Goal: Information Seeking & Learning: Check status

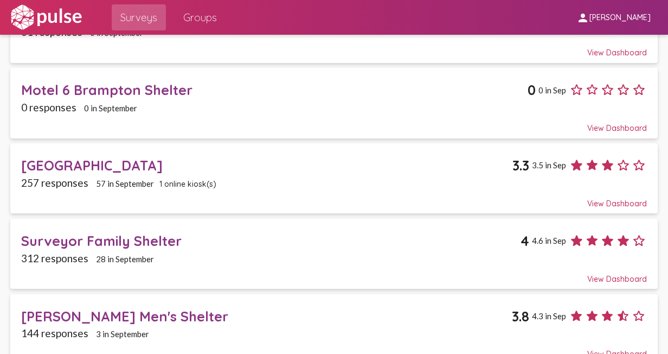
scroll to position [280, 0]
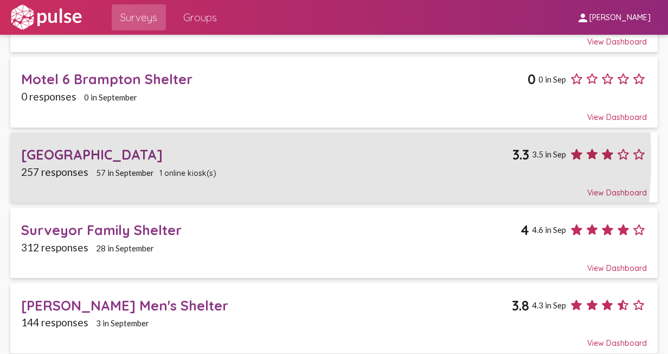
click at [139, 155] on div "[GEOGRAPHIC_DATA]" at bounding box center [266, 154] width 491 height 17
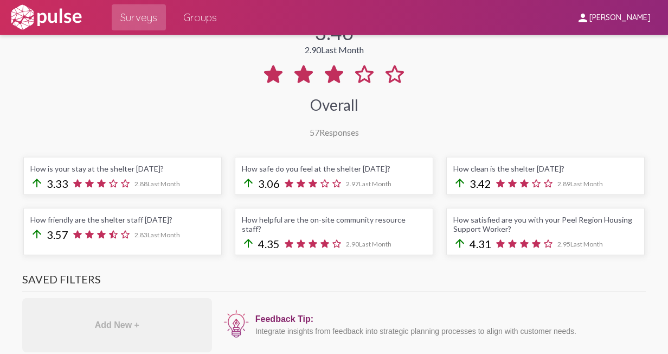
scroll to position [163, 0]
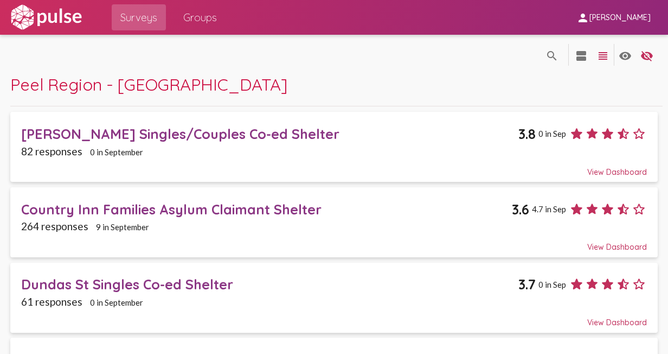
click at [179, 209] on div "Country Inn Families Asylum Claimant Shelter" at bounding box center [266, 209] width 491 height 17
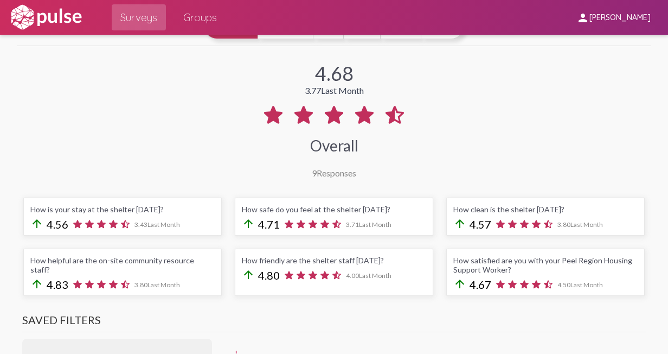
scroll to position [163, 0]
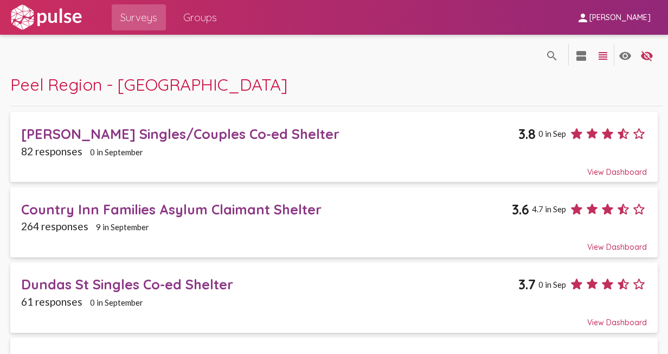
click at [188, 131] on div "[PERSON_NAME] Singles/Couples Co-ed Shelter" at bounding box center [269, 133] width 497 height 17
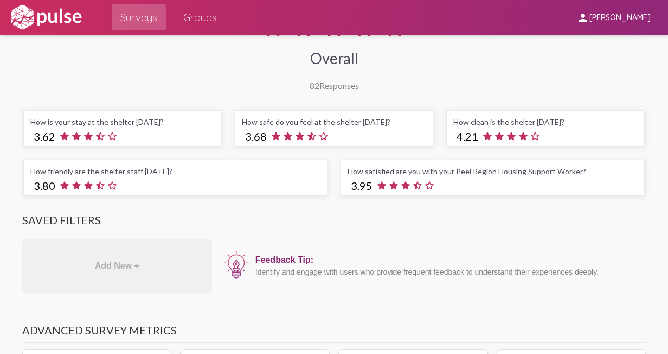
scroll to position [163, 0]
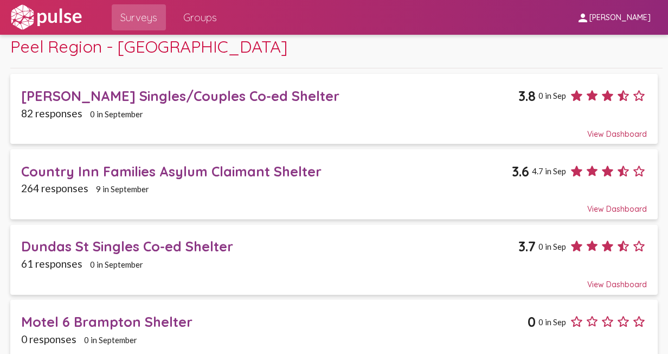
scroll to position [54, 0]
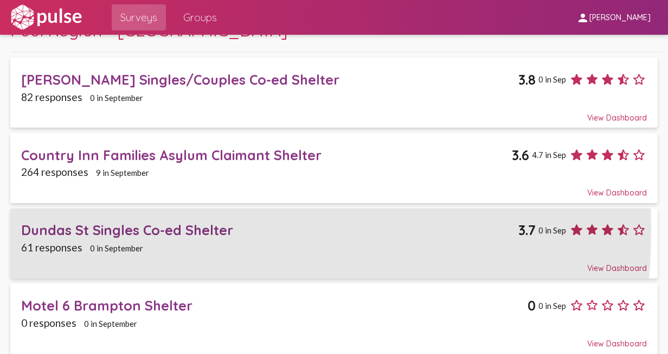
click at [94, 227] on div "Dundas St Singles Co-ed Shelter" at bounding box center [269, 229] width 497 height 17
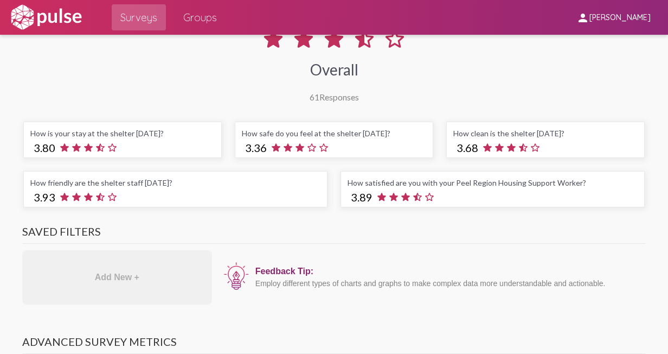
scroll to position [163, 0]
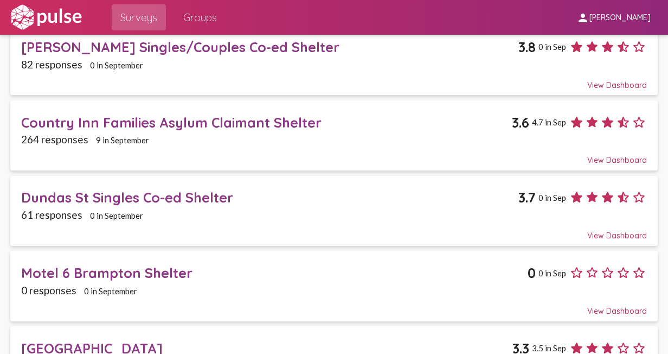
scroll to position [63, 0]
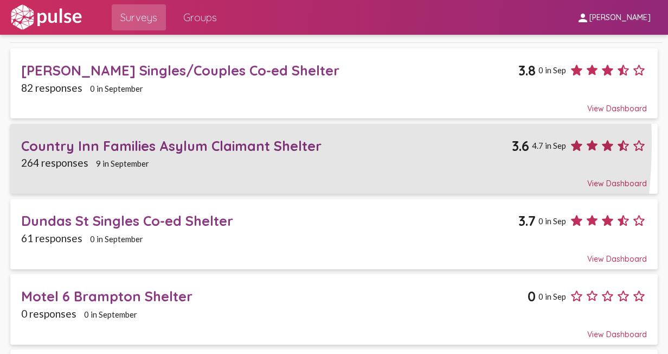
click at [133, 140] on div "Country Inn Families Asylum Claimant Shelter" at bounding box center [266, 145] width 491 height 17
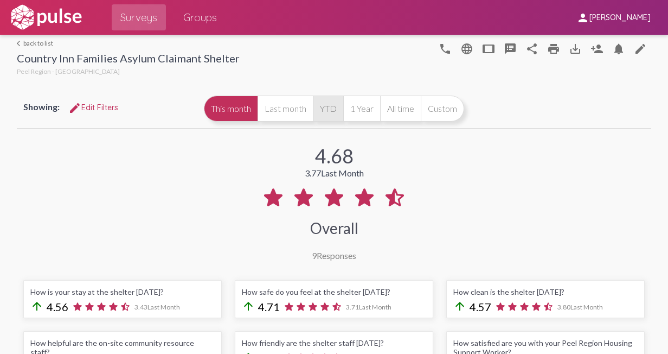
click at [343, 104] on button "YTD" at bounding box center [328, 108] width 30 height 26
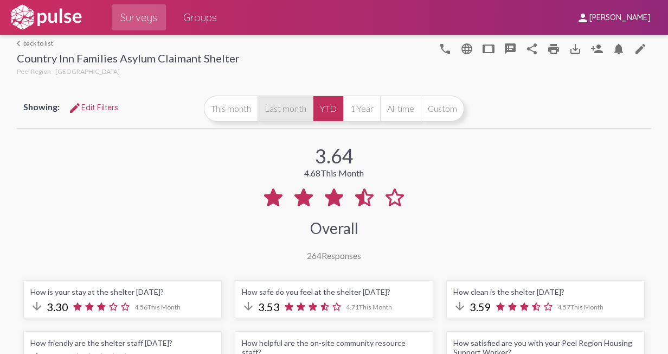
click at [313, 108] on button "Last month" at bounding box center [285, 108] width 55 height 26
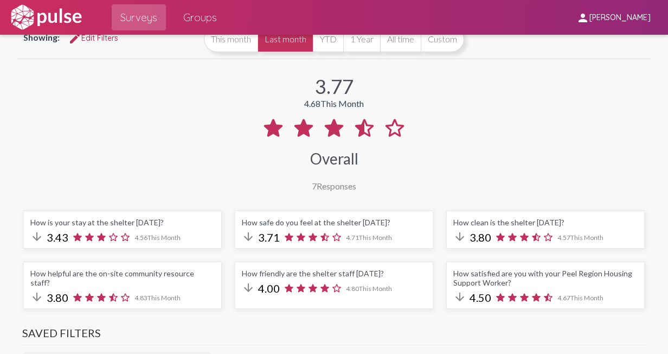
scroll to position [54, 0]
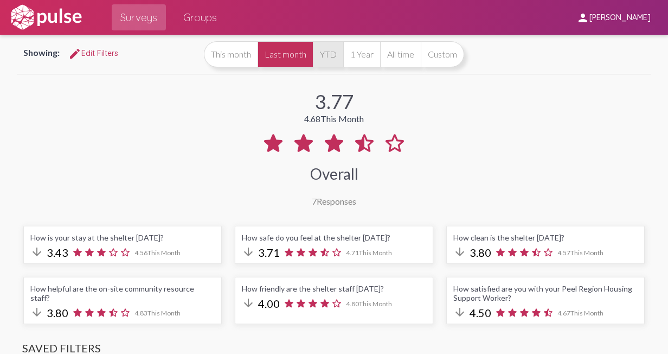
click at [343, 53] on button "YTD" at bounding box center [328, 54] width 30 height 26
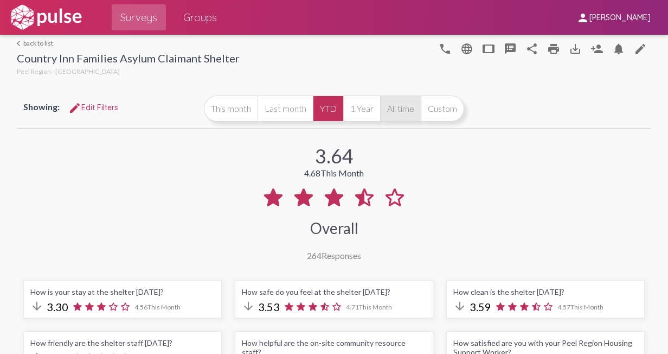
click at [421, 112] on button "All time" at bounding box center [400, 108] width 41 height 26
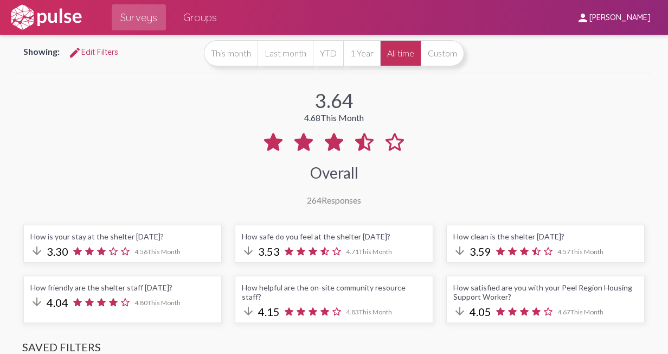
scroll to position [54, 0]
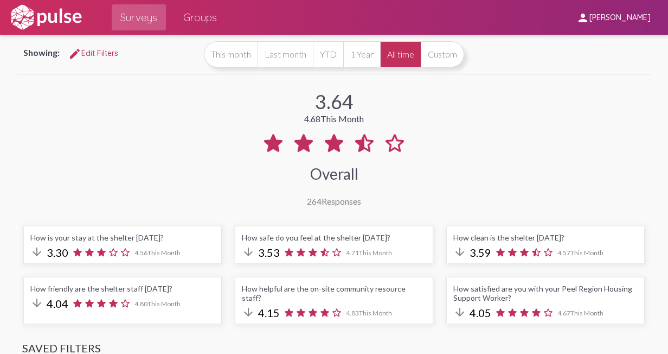
click at [343, 56] on button "YTD" at bounding box center [328, 54] width 30 height 26
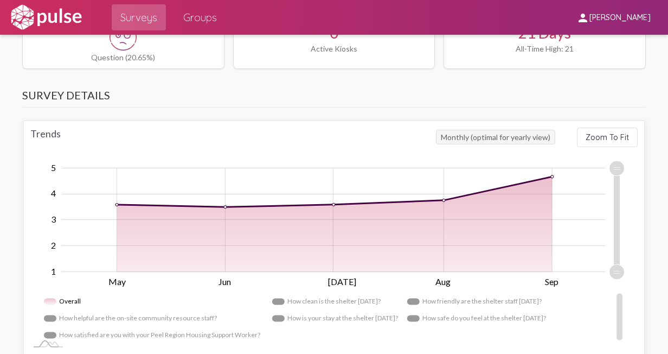
scroll to position [651, 0]
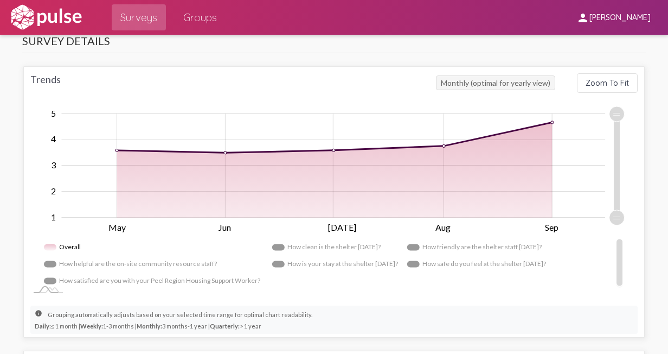
click at [486, 272] on rect "Legend" at bounding box center [475, 263] width 136 height 17
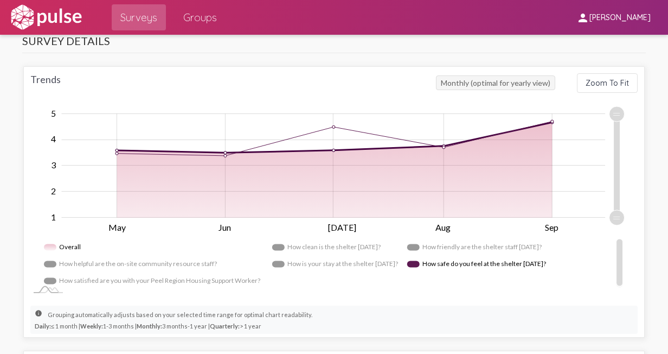
click at [514, 90] on span "Monthly (optimal for yearly view)" at bounding box center [495, 82] width 119 height 15
click at [51, 252] on rect "Legend" at bounding box center [63, 245] width 39 height 17
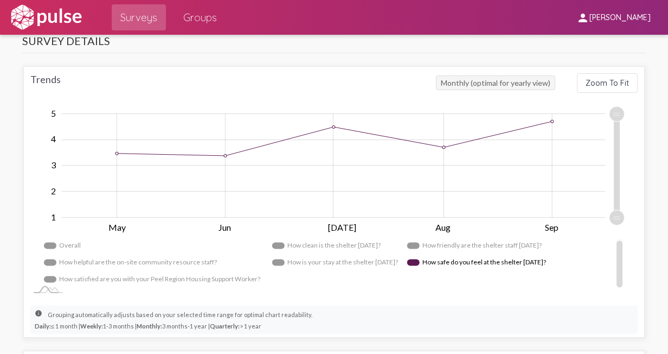
click at [51, 252] on rect "Legend" at bounding box center [63, 245] width 39 height 17
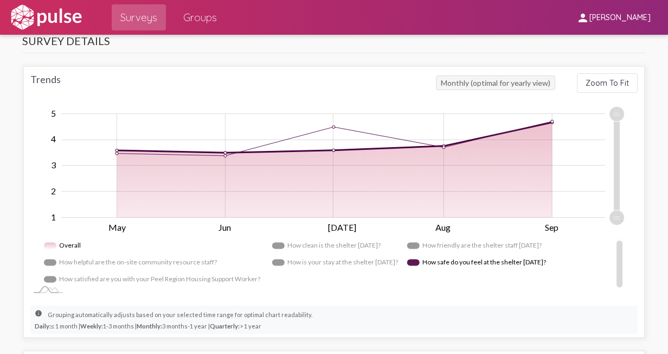
click at [473, 271] on rect "Legend" at bounding box center [475, 262] width 136 height 17
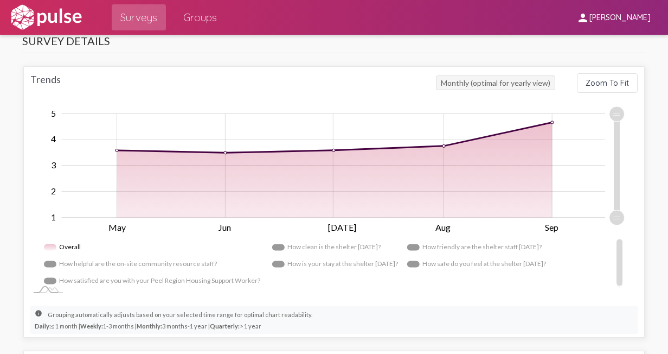
click at [475, 271] on rect "Legend" at bounding box center [475, 263] width 136 height 17
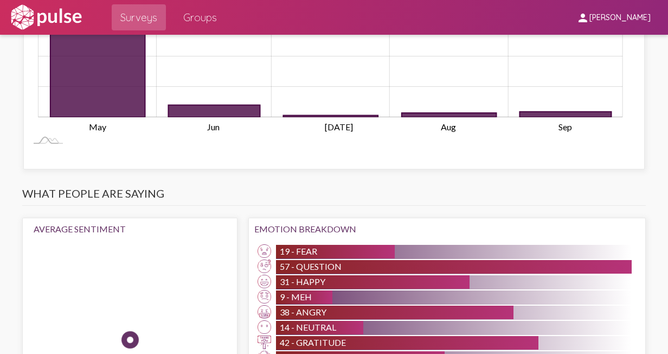
scroll to position [0, 0]
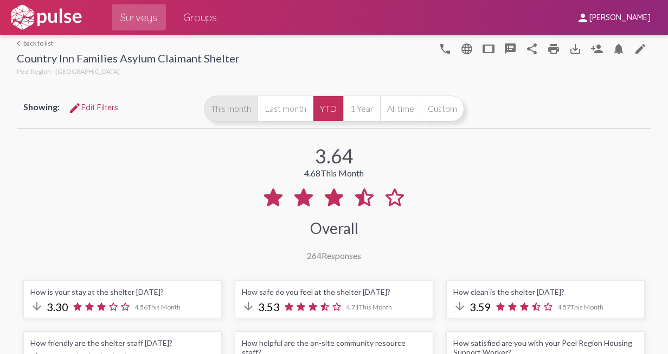
click at [258, 112] on button "This month" at bounding box center [231, 108] width 54 height 26
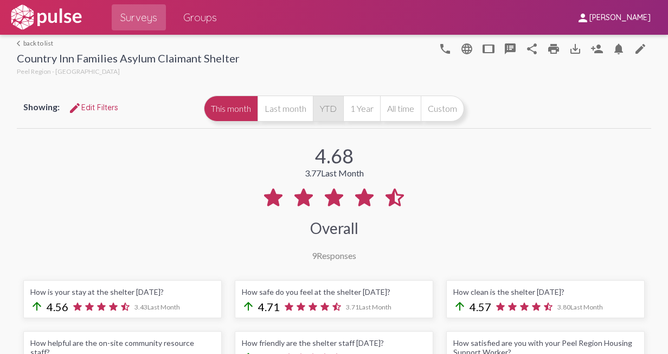
click at [343, 110] on button "YTD" at bounding box center [328, 108] width 30 height 26
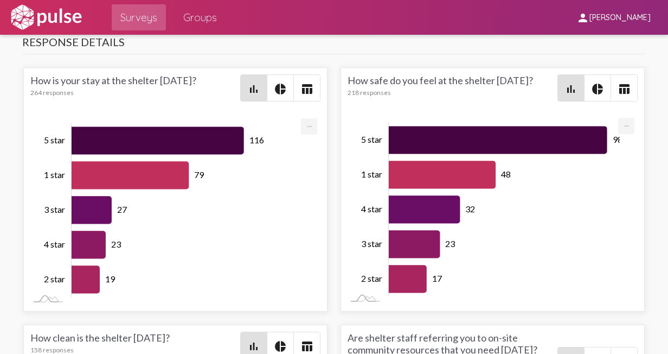
scroll to position [4125, 0]
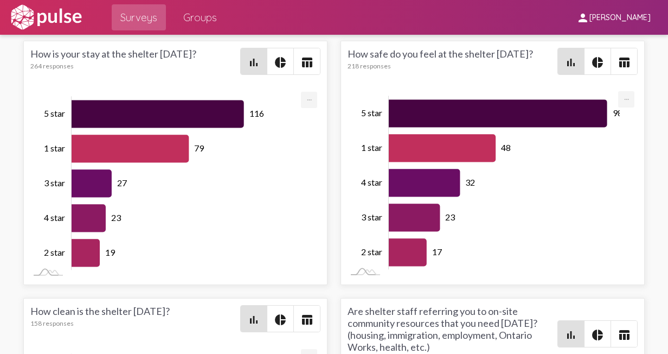
click at [596, 69] on mat-icon "pie_chart" at bounding box center [597, 62] width 13 height 13
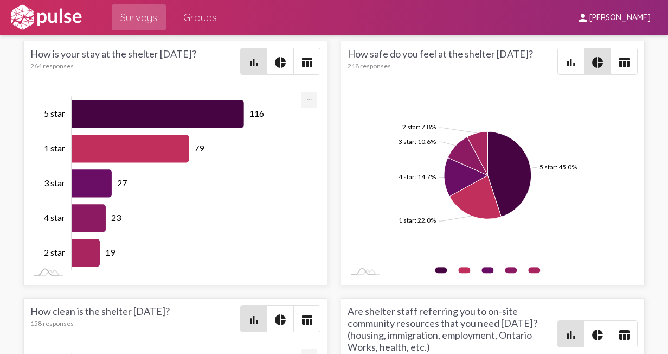
click at [283, 67] on mat-icon "pie_chart" at bounding box center [280, 62] width 13 height 13
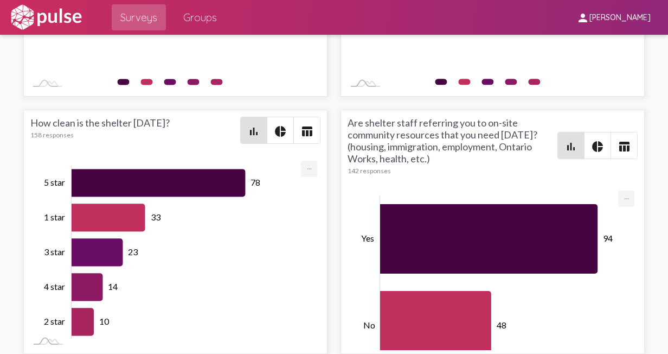
scroll to position [4326, 0]
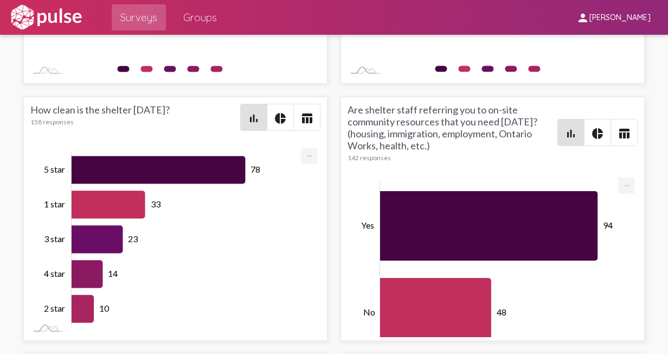
click at [279, 125] on mat-icon "pie_chart" at bounding box center [280, 118] width 13 height 13
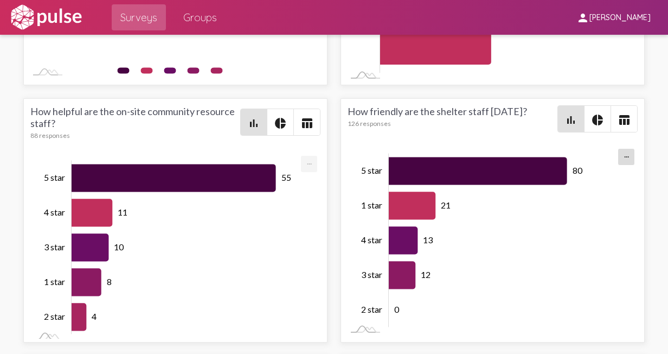
scroll to position [4612, 0]
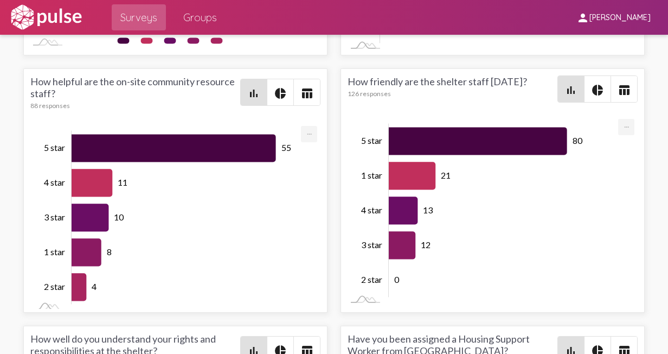
click at [592, 97] on mat-icon "pie_chart" at bounding box center [597, 90] width 13 height 13
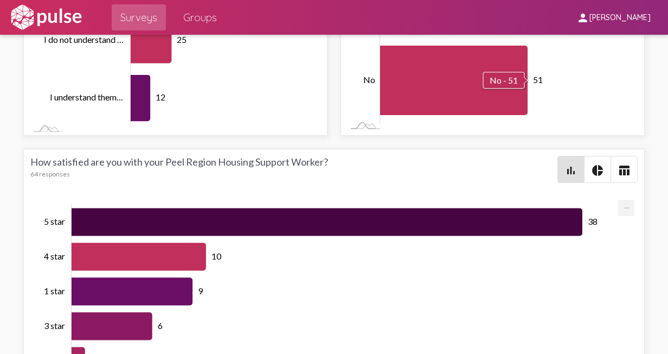
scroll to position [5100, 0]
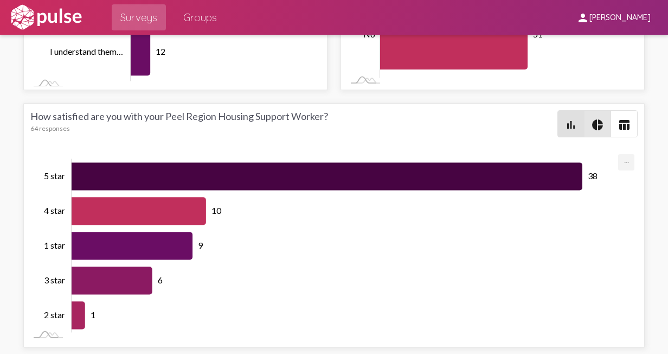
click at [593, 125] on mat-icon "pie_chart" at bounding box center [597, 124] width 13 height 13
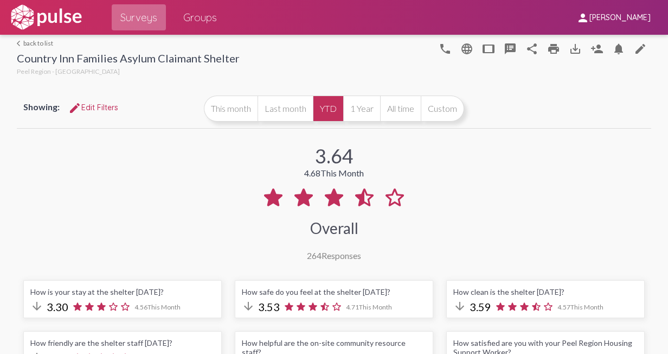
click at [139, 15] on span "Surveys" at bounding box center [138, 18] width 37 height 20
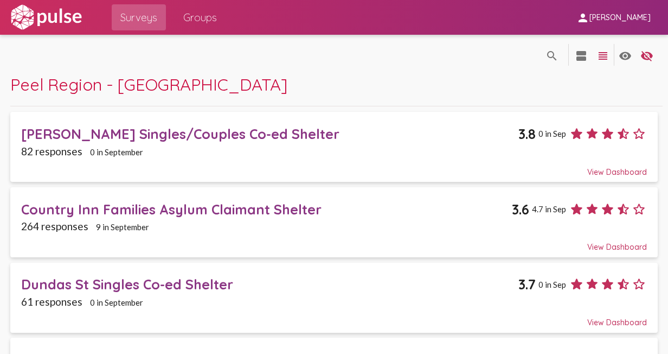
scroll to position [54, 0]
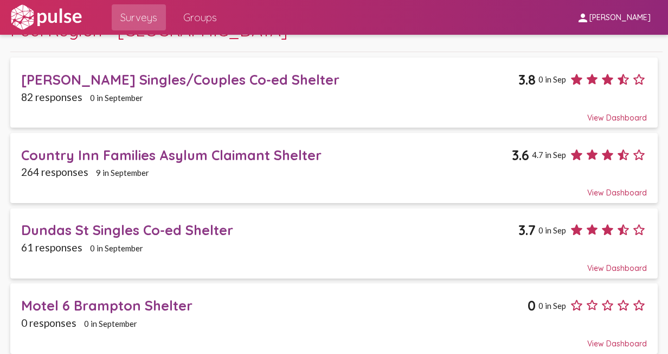
click at [125, 227] on div "Dundas St Singles Co-ed Shelter" at bounding box center [269, 229] width 497 height 17
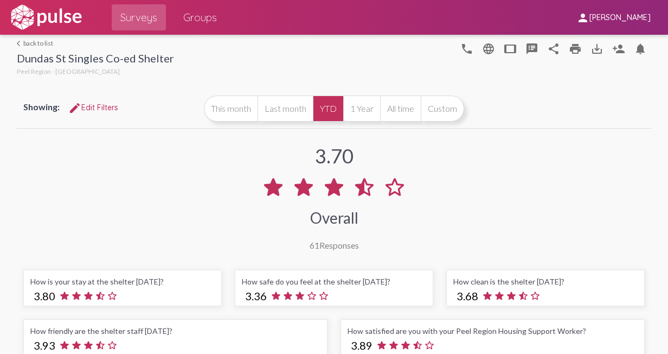
click at [343, 107] on button "YTD" at bounding box center [328, 108] width 30 height 26
click at [258, 103] on button "This month" at bounding box center [231, 108] width 54 height 26
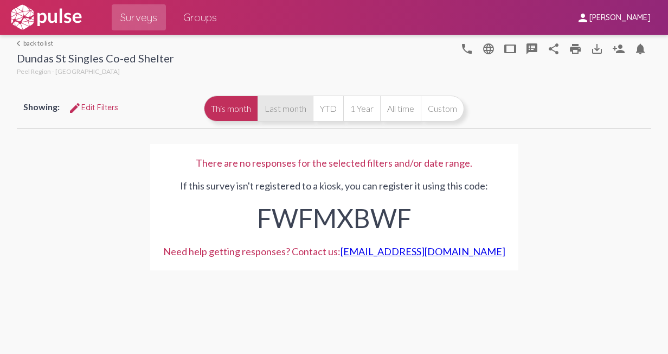
click at [293, 107] on button "Last month" at bounding box center [285, 108] width 55 height 26
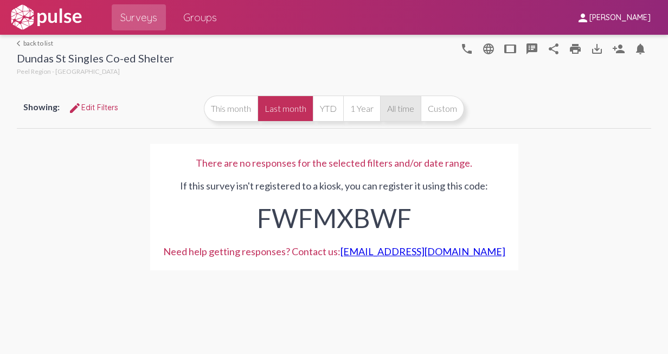
click at [397, 105] on button "All time" at bounding box center [400, 108] width 41 height 26
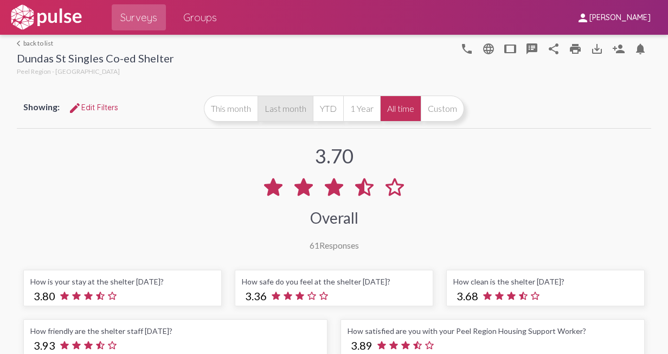
click at [313, 108] on button "Last month" at bounding box center [285, 108] width 55 height 26
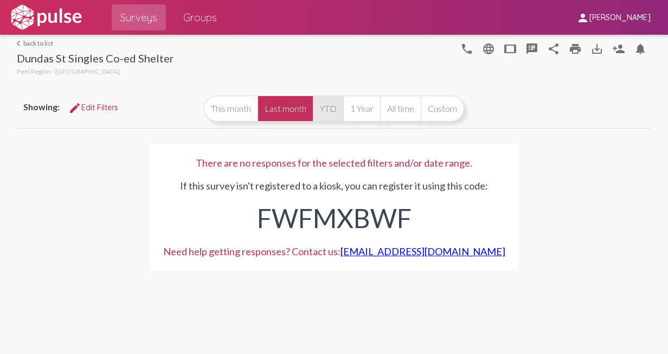
click at [339, 110] on button "YTD" at bounding box center [328, 108] width 30 height 26
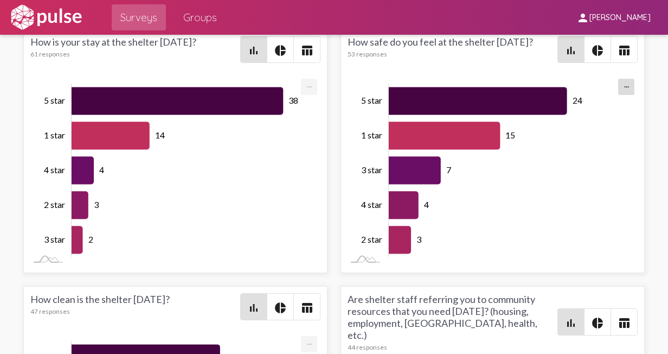
scroll to position [3770, 0]
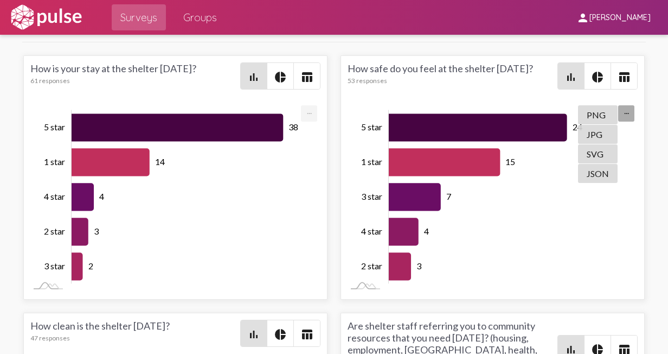
click at [592, 84] on mat-icon "pie_chart" at bounding box center [597, 76] width 13 height 13
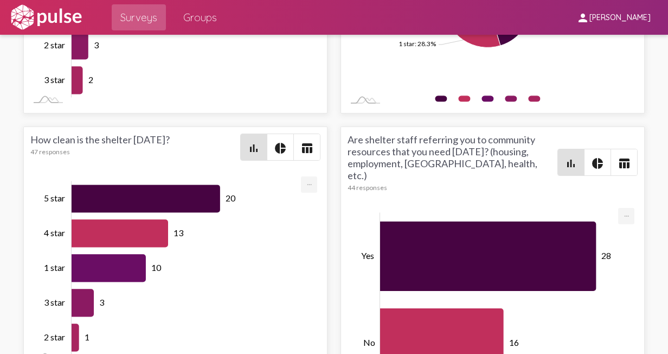
scroll to position [3987, 0]
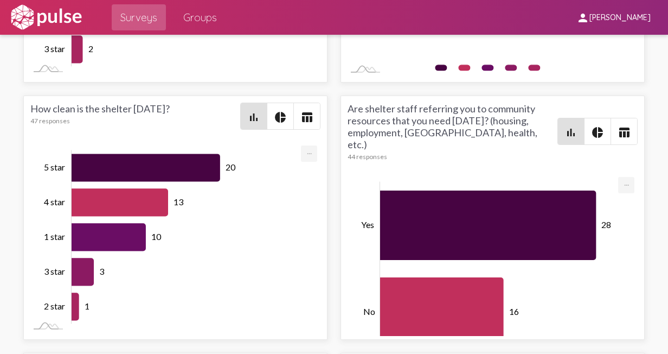
click at [280, 119] on mat-icon "pie_chart" at bounding box center [280, 117] width 13 height 13
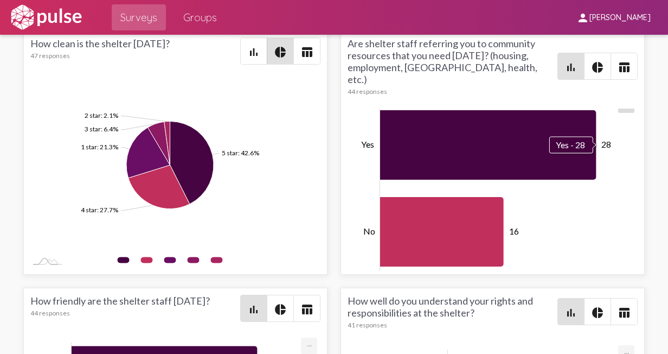
scroll to position [4258, 0]
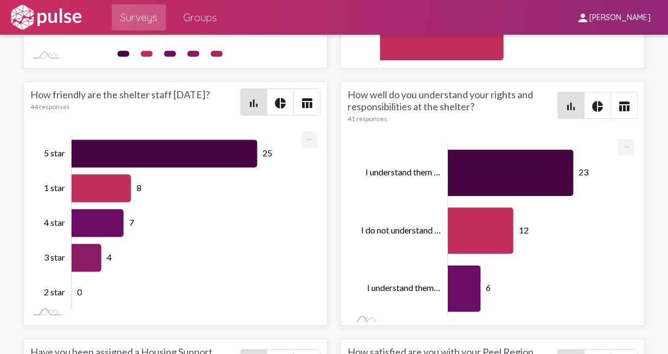
click at [275, 110] on mat-icon "pie_chart" at bounding box center [280, 103] width 13 height 13
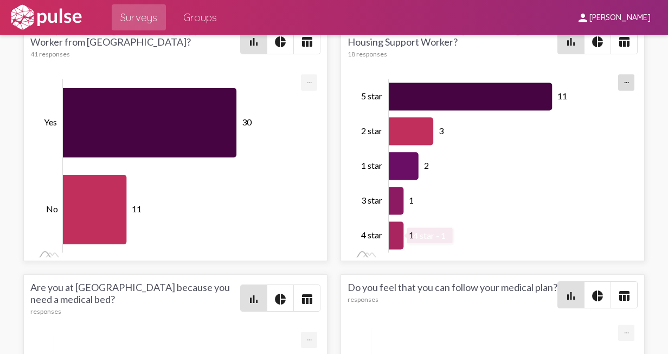
scroll to position [4583, 0]
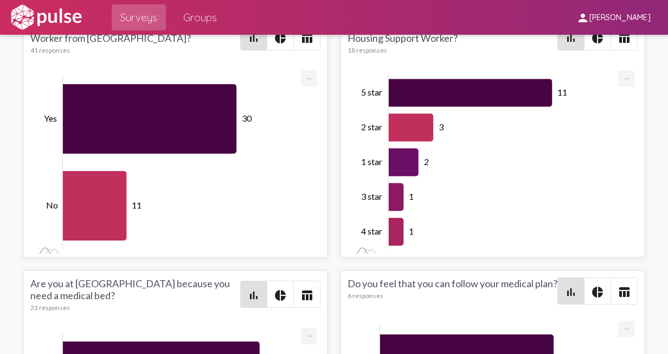
click at [596, 44] on mat-icon "pie_chart" at bounding box center [597, 37] width 13 height 13
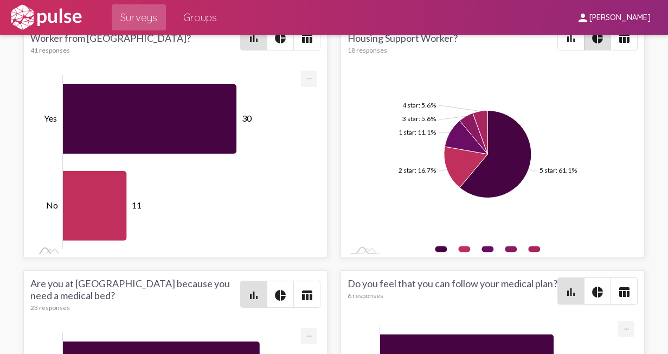
click at [137, 15] on span "Surveys" at bounding box center [138, 18] width 37 height 20
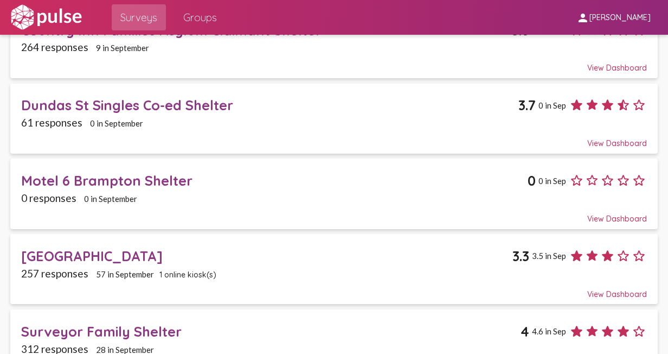
scroll to position [217, 0]
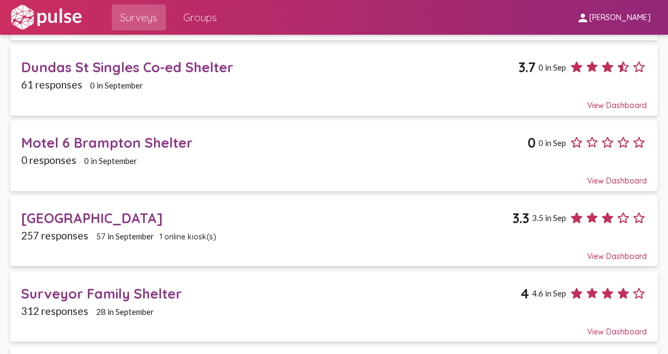
click at [158, 211] on div "[GEOGRAPHIC_DATA]" at bounding box center [266, 217] width 491 height 17
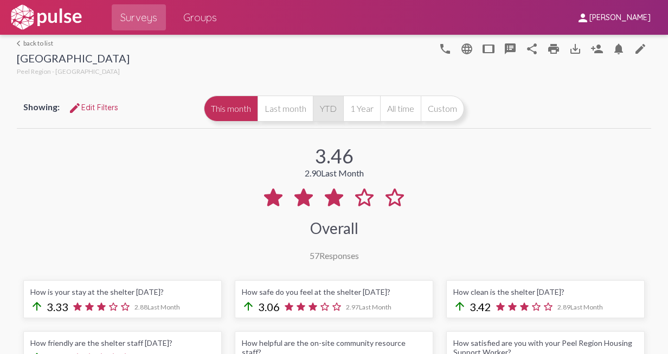
click at [343, 113] on button "YTD" at bounding box center [328, 108] width 30 height 26
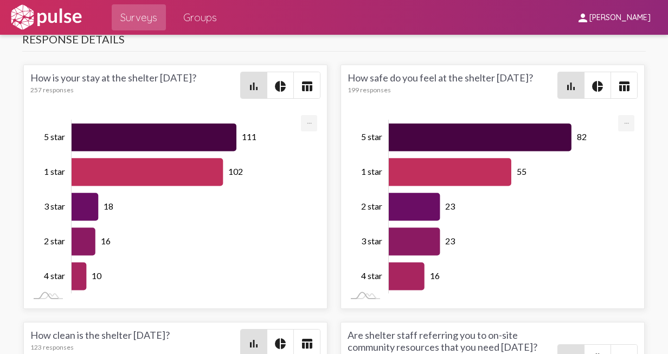
scroll to position [4080, 0]
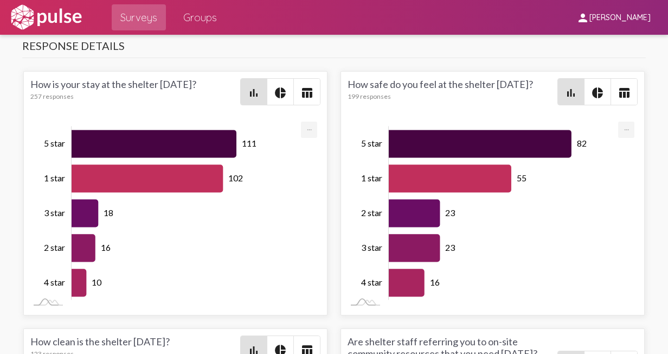
click at [277, 99] on mat-icon "pie_chart" at bounding box center [280, 92] width 13 height 13
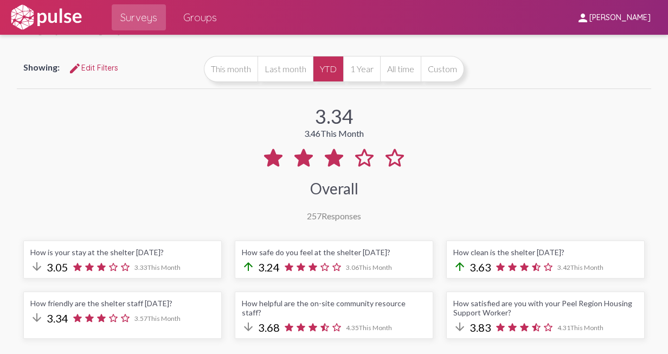
scroll to position [0, 0]
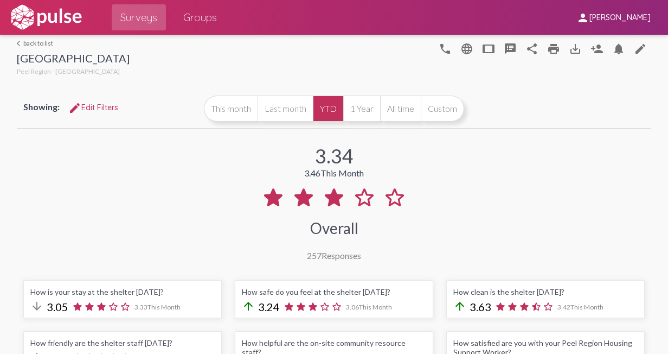
drag, startPoint x: 316, startPoint y: 167, endPoint x: 347, endPoint y: 165, distance: 31.0
click at [347, 165] on div "3.34" at bounding box center [334, 156] width 39 height 24
click at [324, 168] on div "3.34" at bounding box center [334, 156] width 39 height 24
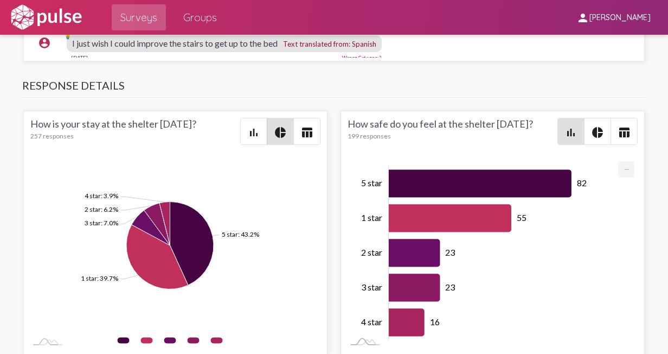
scroll to position [4053, 0]
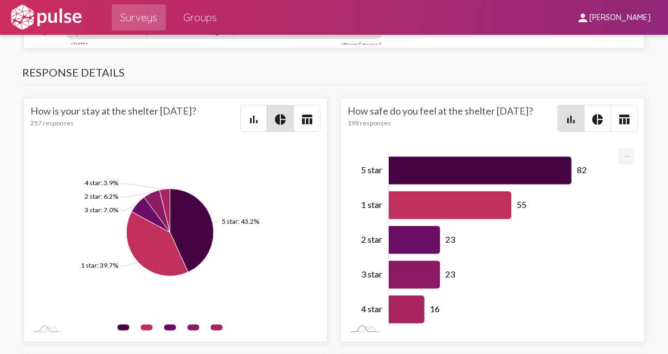
click at [593, 126] on mat-icon "pie_chart" at bounding box center [597, 119] width 13 height 13
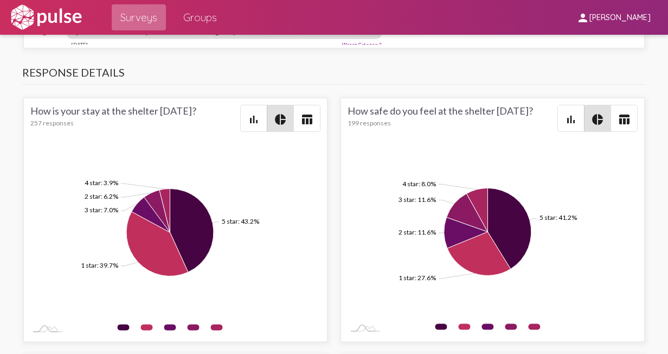
click at [151, 14] on span "Surveys" at bounding box center [138, 18] width 37 height 20
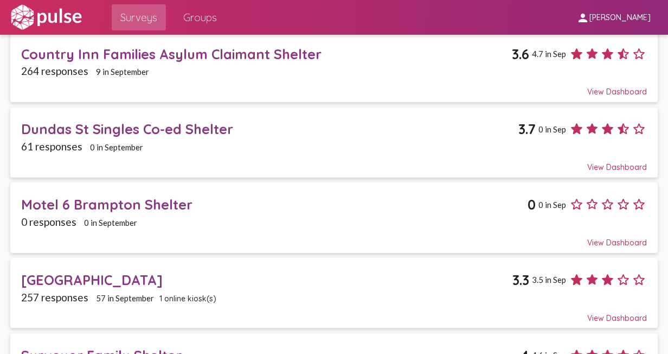
scroll to position [163, 0]
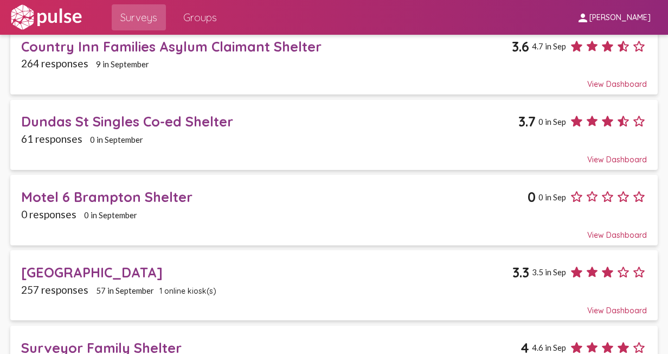
click at [89, 194] on div "Motel 6 Brampton Shelter" at bounding box center [274, 196] width 507 height 17
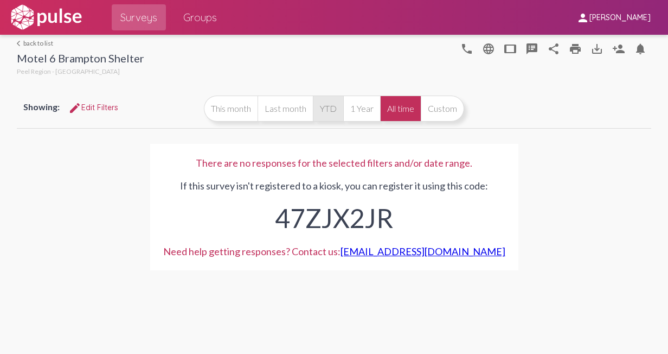
click at [331, 111] on button "YTD" at bounding box center [328, 108] width 30 height 26
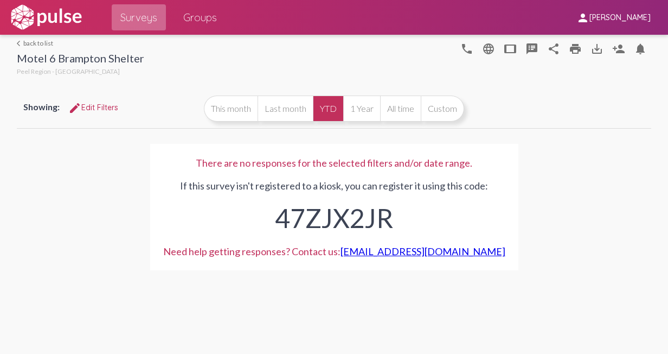
click at [137, 19] on span "Surveys" at bounding box center [138, 18] width 37 height 20
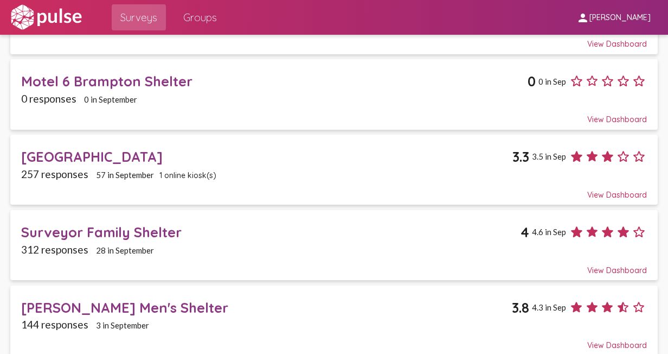
scroll to position [280, 0]
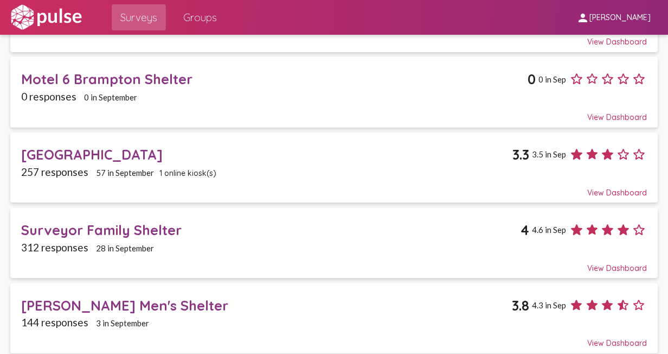
click at [132, 148] on div "[GEOGRAPHIC_DATA]" at bounding box center [266, 154] width 491 height 17
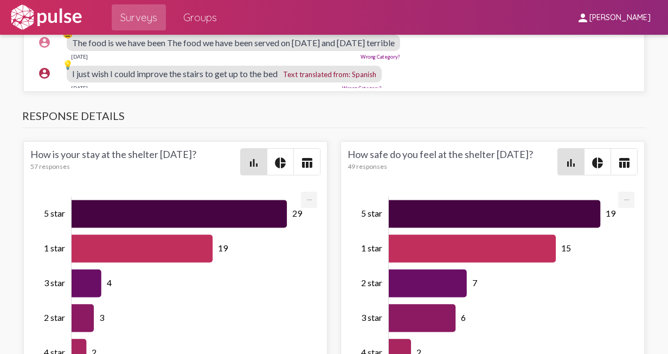
scroll to position [4050, 0]
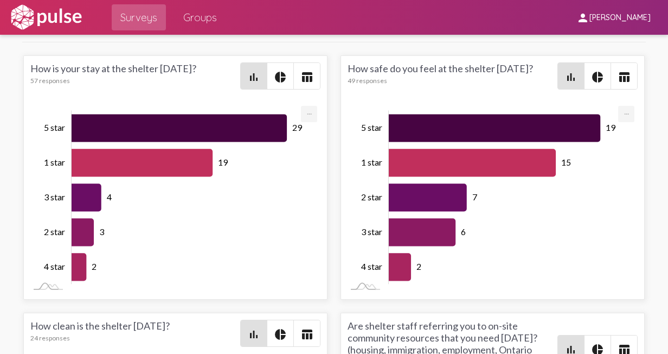
click at [594, 84] on mat-icon "pie_chart" at bounding box center [597, 76] width 13 height 13
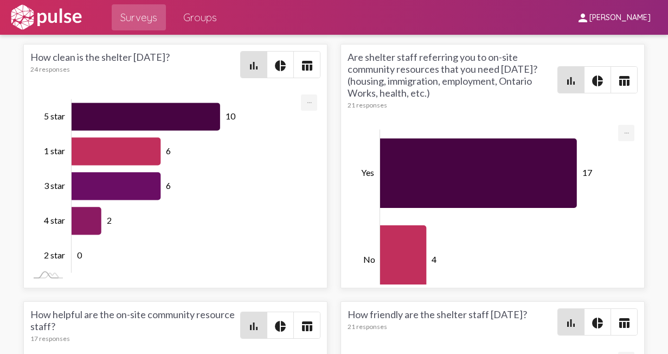
scroll to position [4321, 0]
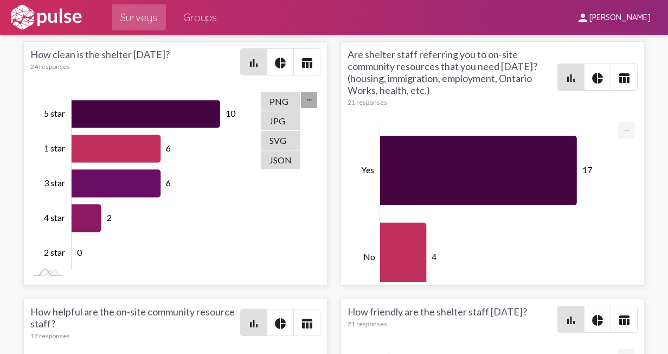
click at [275, 69] on mat-icon "pie_chart" at bounding box center [280, 62] width 13 height 13
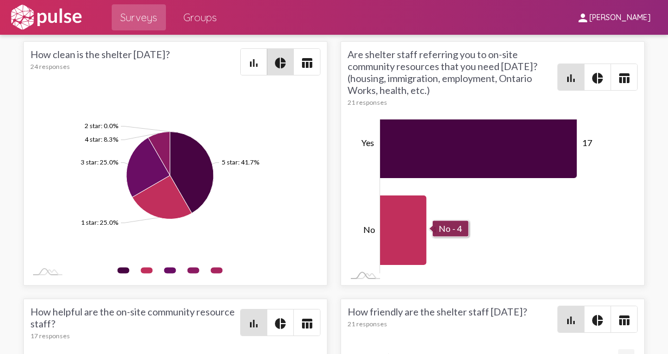
scroll to position [4484, 0]
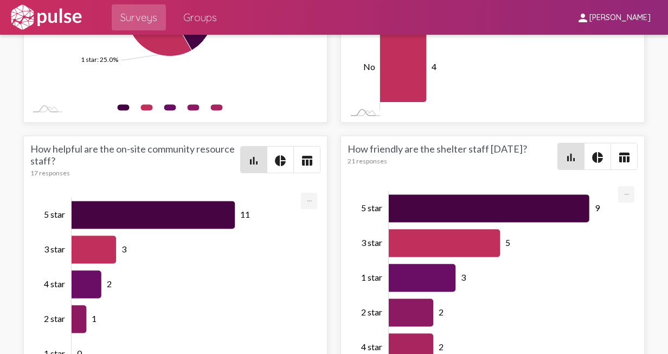
click at [591, 164] on mat-icon "pie_chart" at bounding box center [597, 157] width 13 height 13
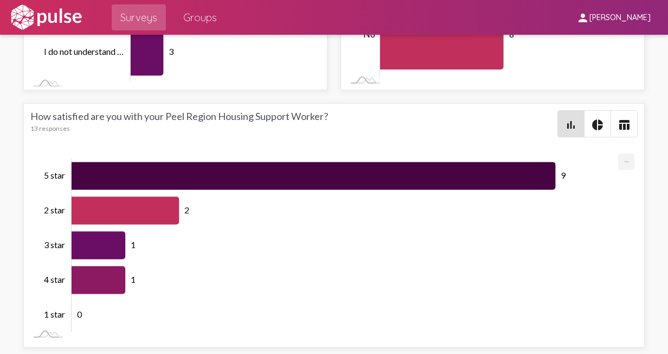
scroll to position [5039, 0]
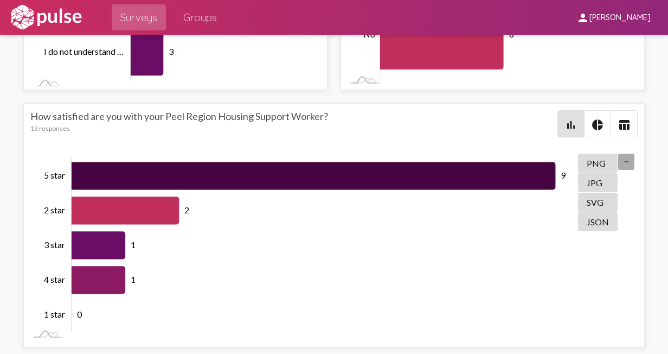
click at [594, 119] on mat-icon "pie_chart" at bounding box center [597, 124] width 13 height 13
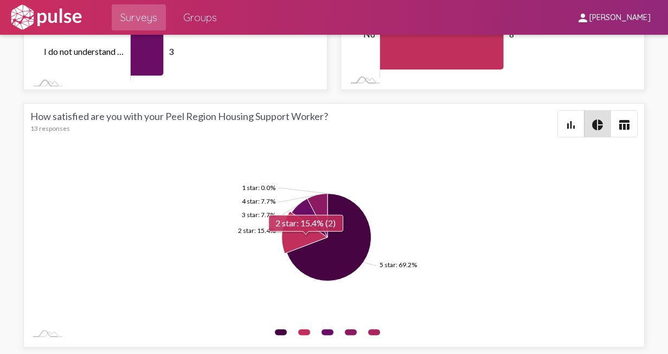
scroll to position [0, 0]
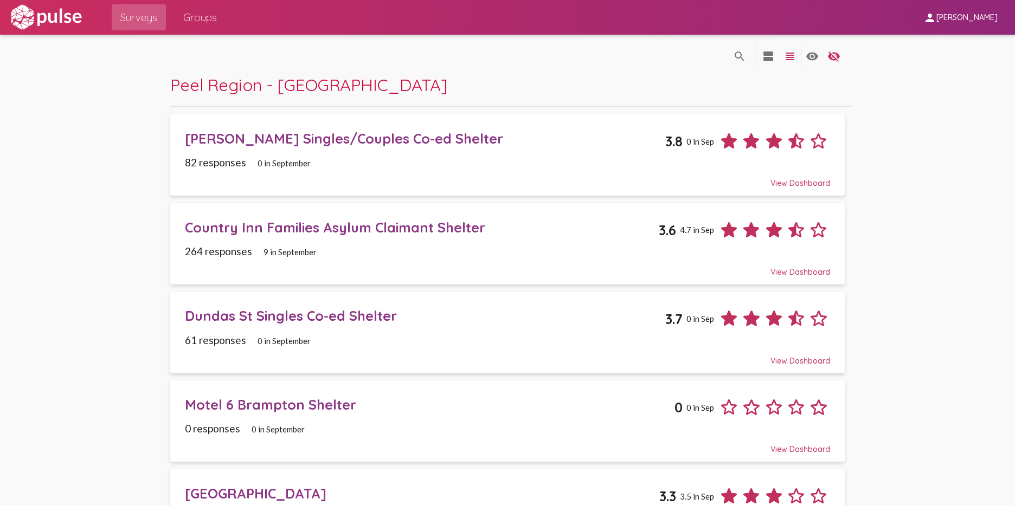
click at [312, 226] on div "Country Inn Families Asylum Claimant Shelter" at bounding box center [422, 227] width 474 height 17
